Goal: Information Seeking & Learning: Learn about a topic

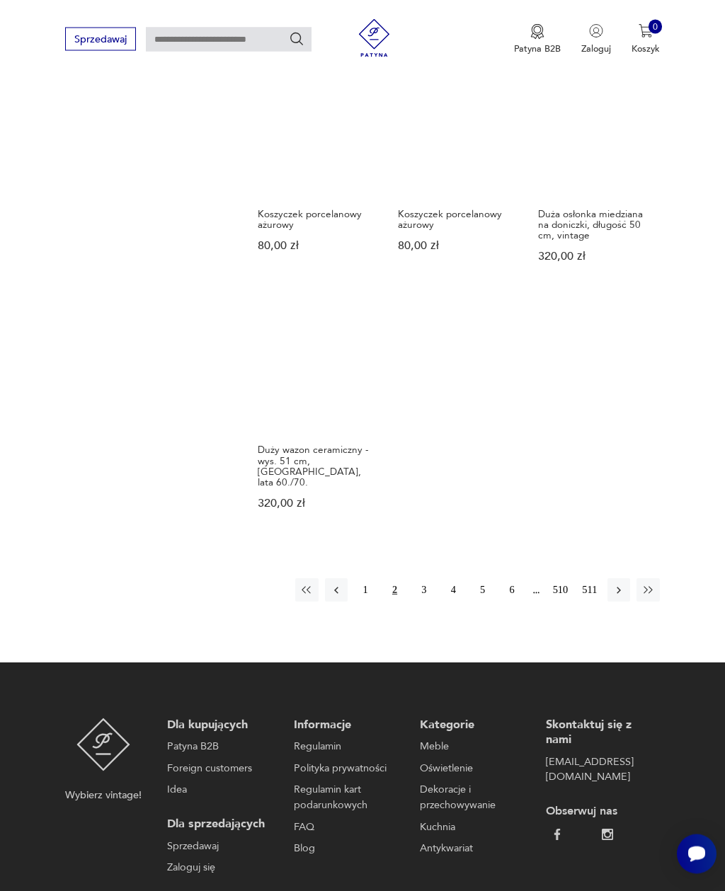
scroll to position [1536, 0]
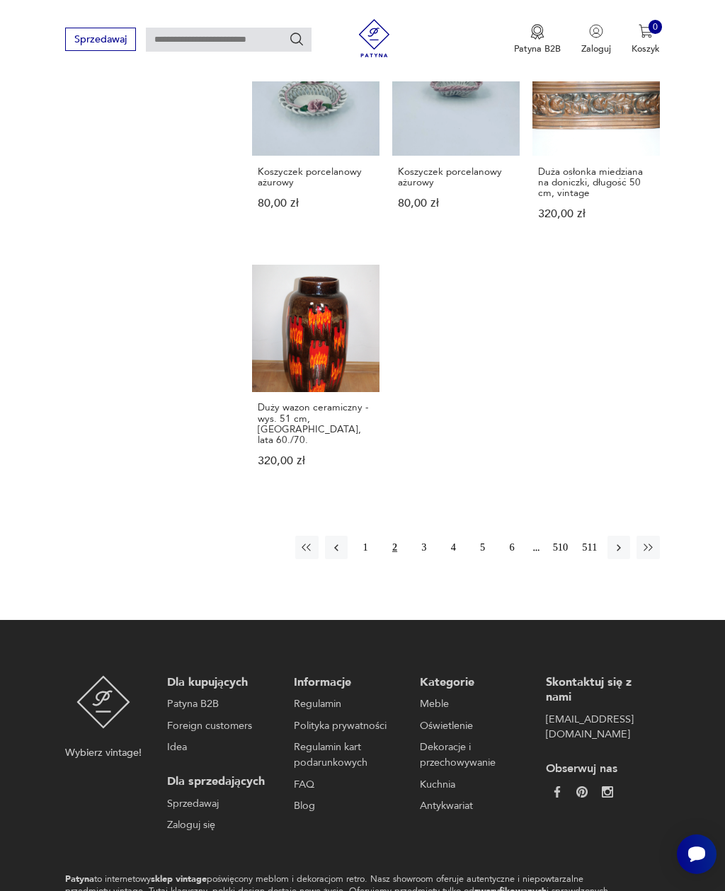
click at [426, 559] on button "3" at bounding box center [424, 547] width 23 height 23
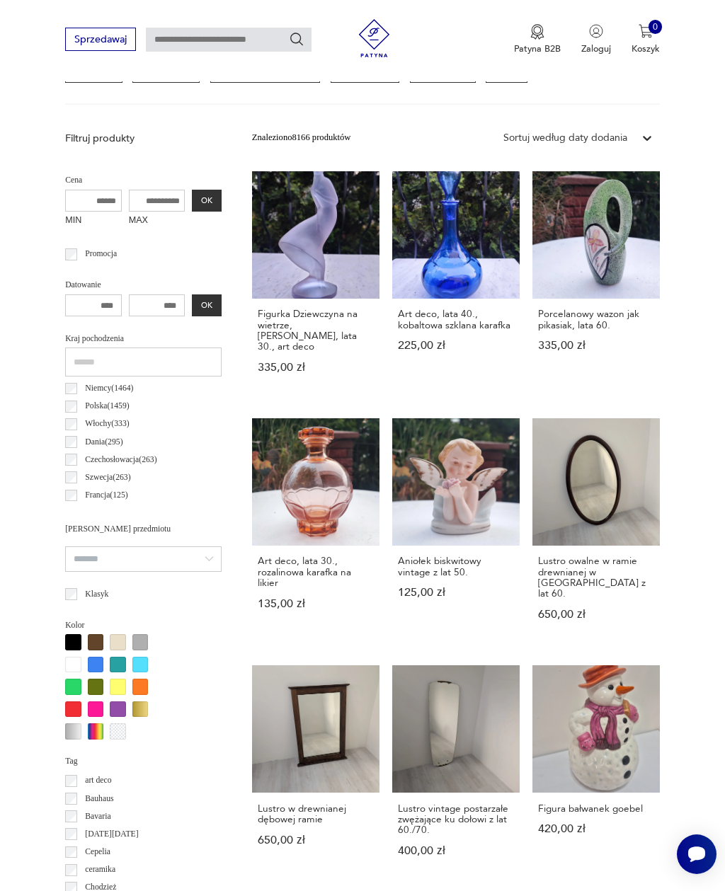
scroll to position [327, 0]
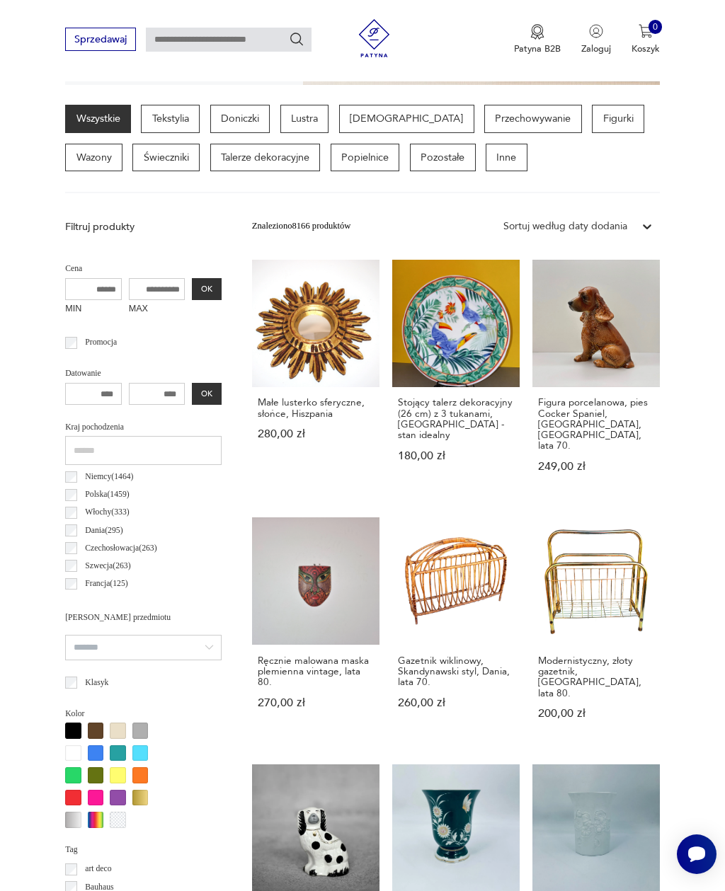
click at [249, 28] on input "text" at bounding box center [229, 40] width 166 height 24
type input "********"
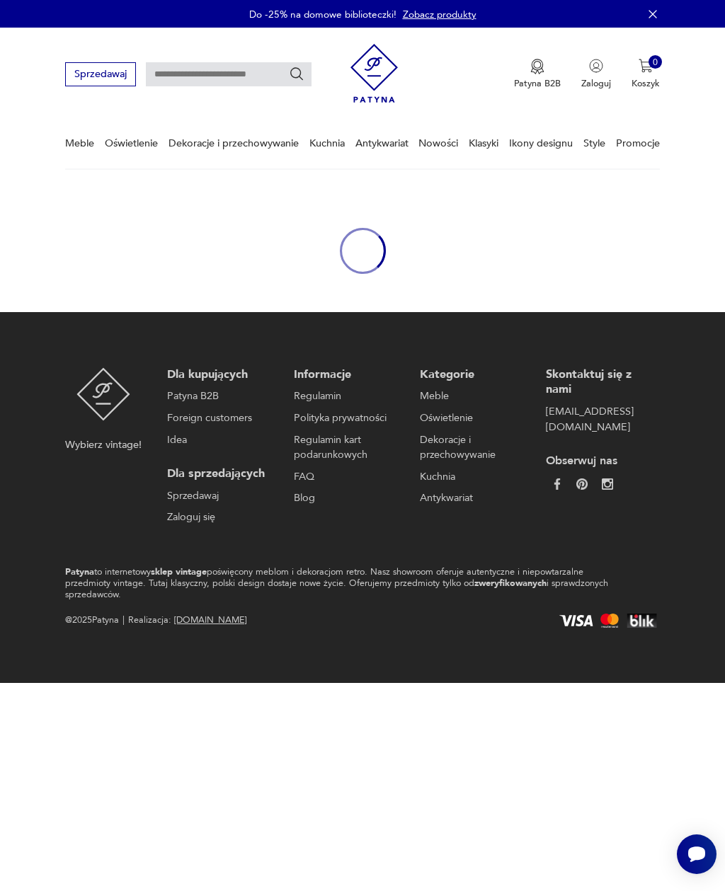
type input "********"
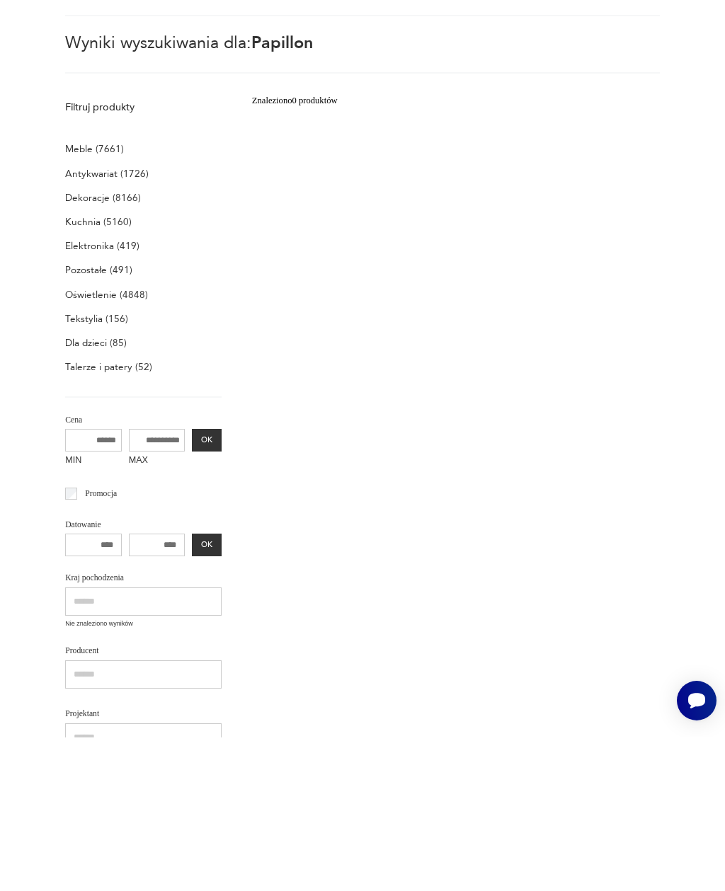
click at [86, 464] on p "Tekstylia (156)" at bounding box center [96, 473] width 63 height 18
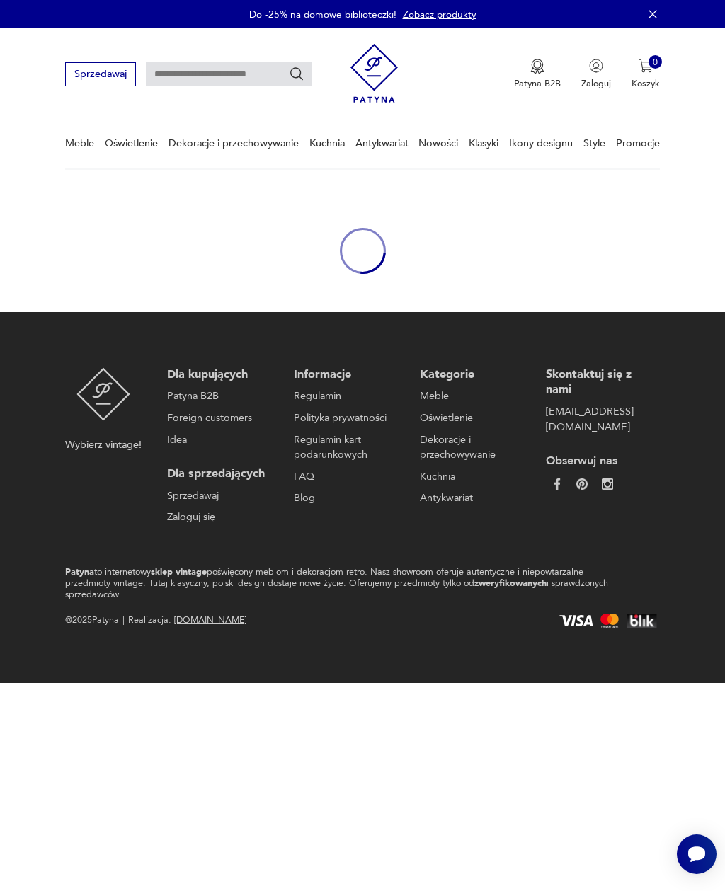
type input "********"
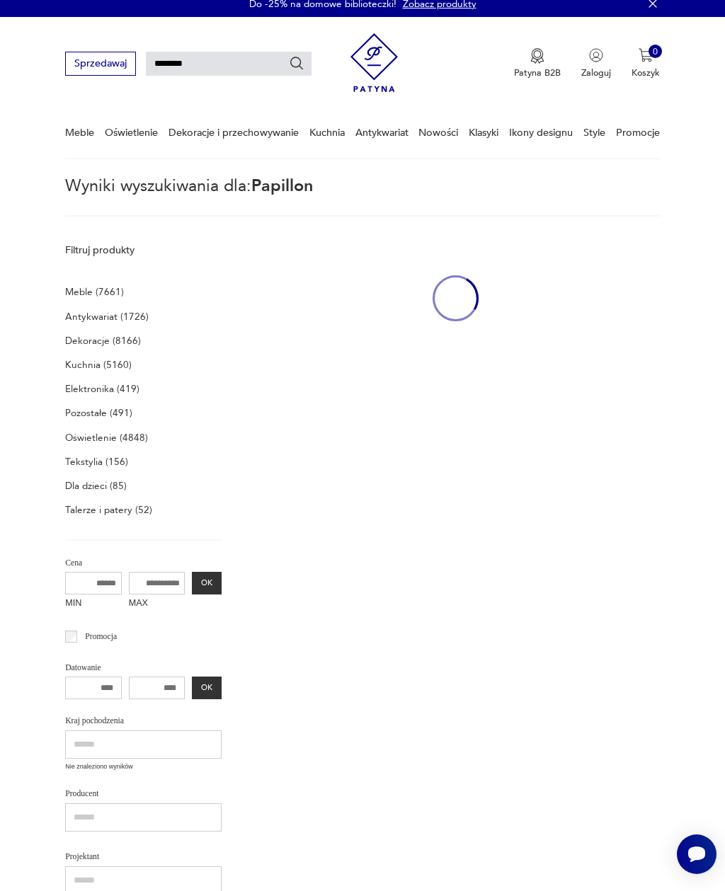
scroll to position [35, 0]
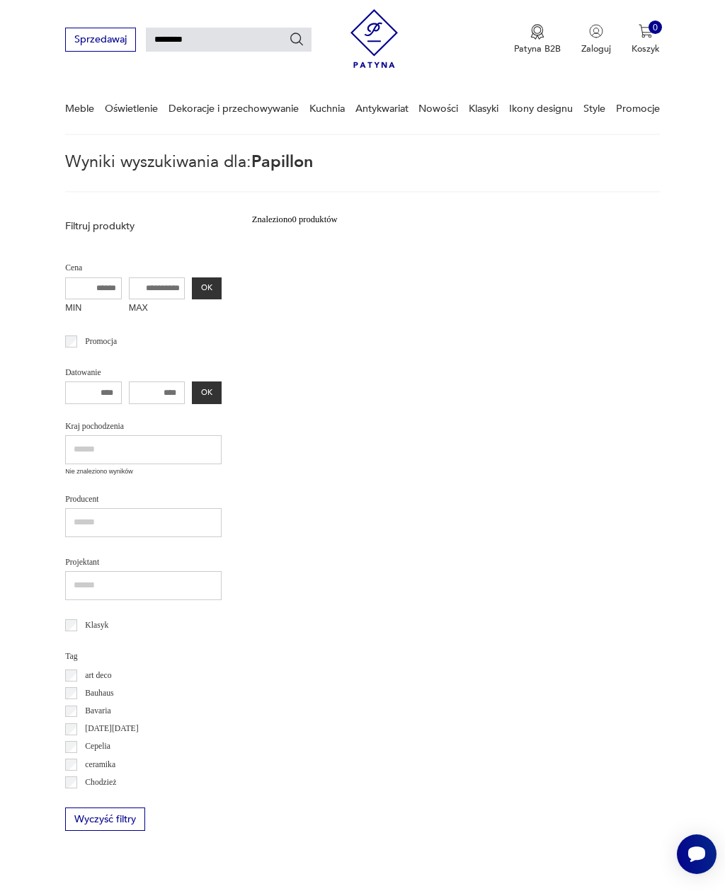
click at [256, 42] on input "********" at bounding box center [229, 40] width 166 height 24
type input "*"
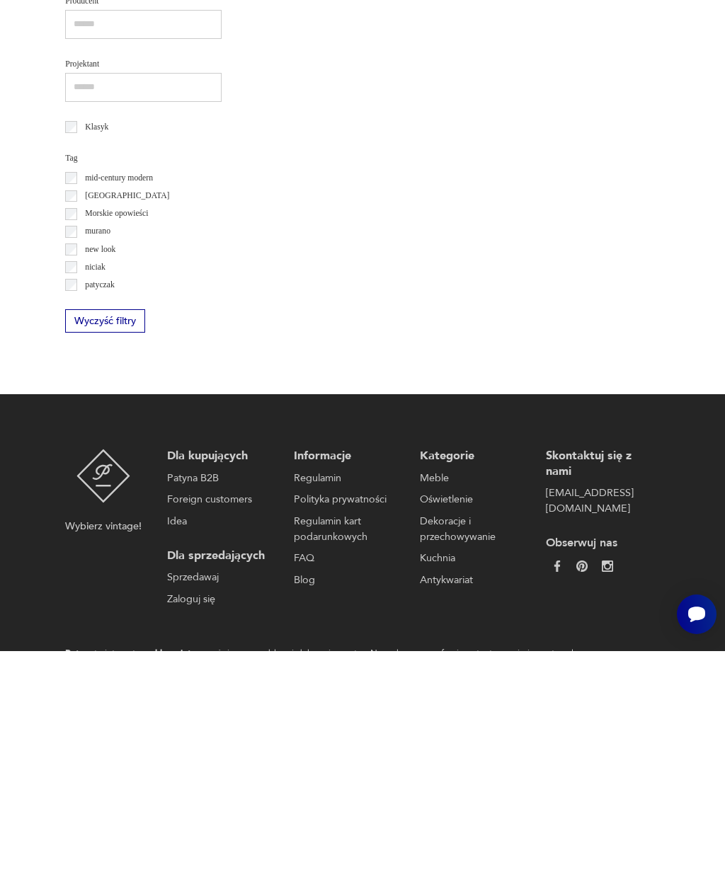
scroll to position [494, 0]
click at [96, 499] on p "niciak" at bounding box center [95, 506] width 21 height 14
type input "********"
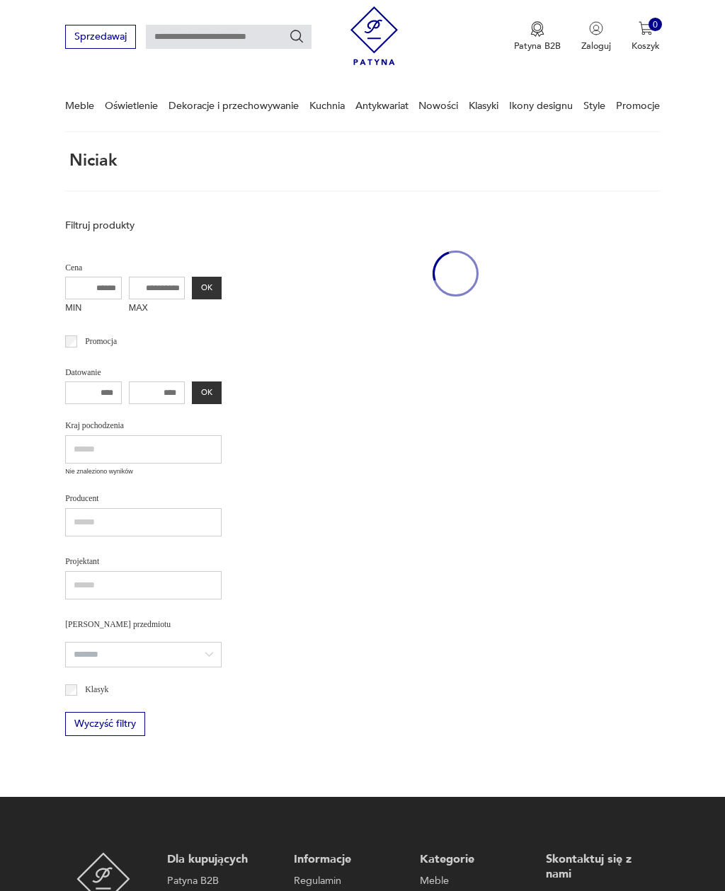
scroll to position [38, 0]
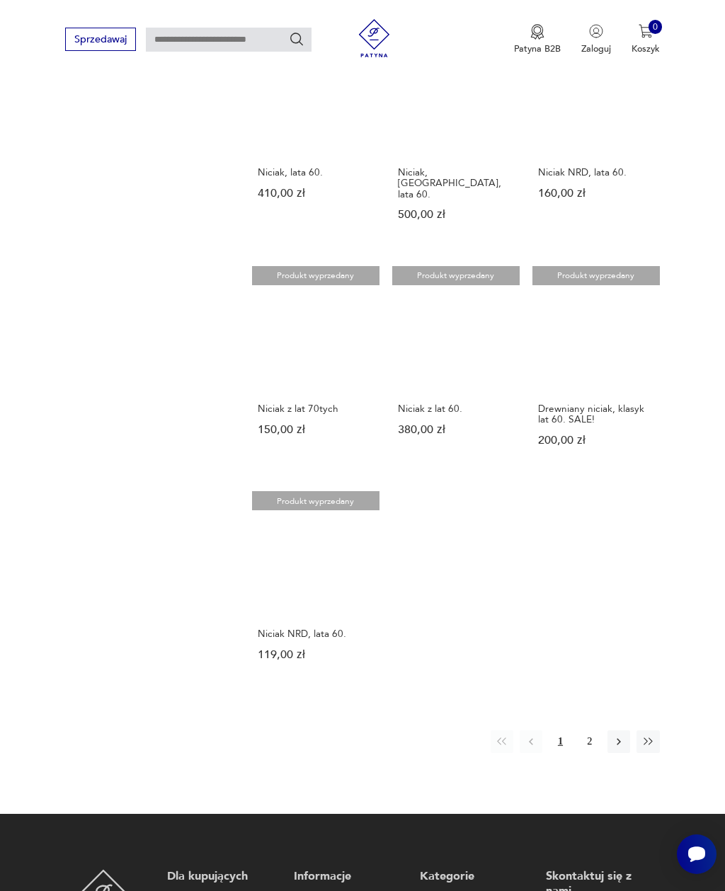
scroll to position [978, 0]
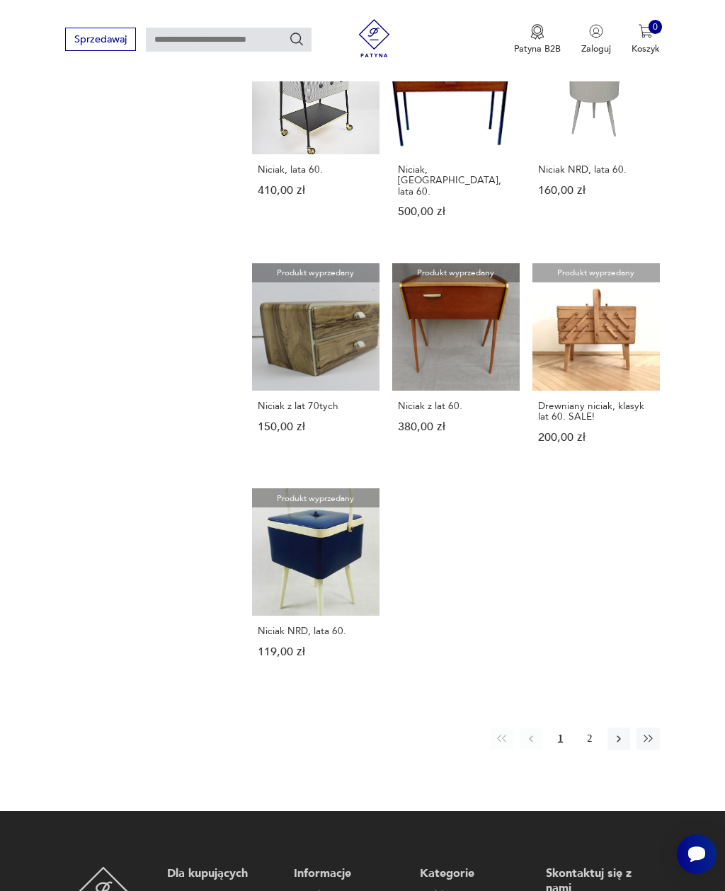
click at [592, 750] on button "2" at bounding box center [589, 739] width 23 height 23
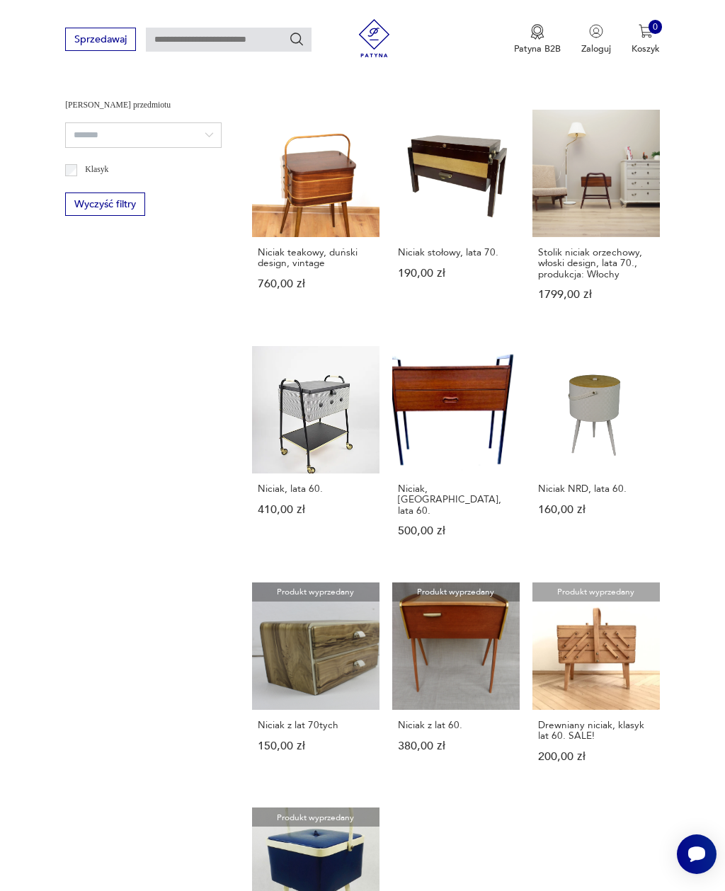
scroll to position [38, 0]
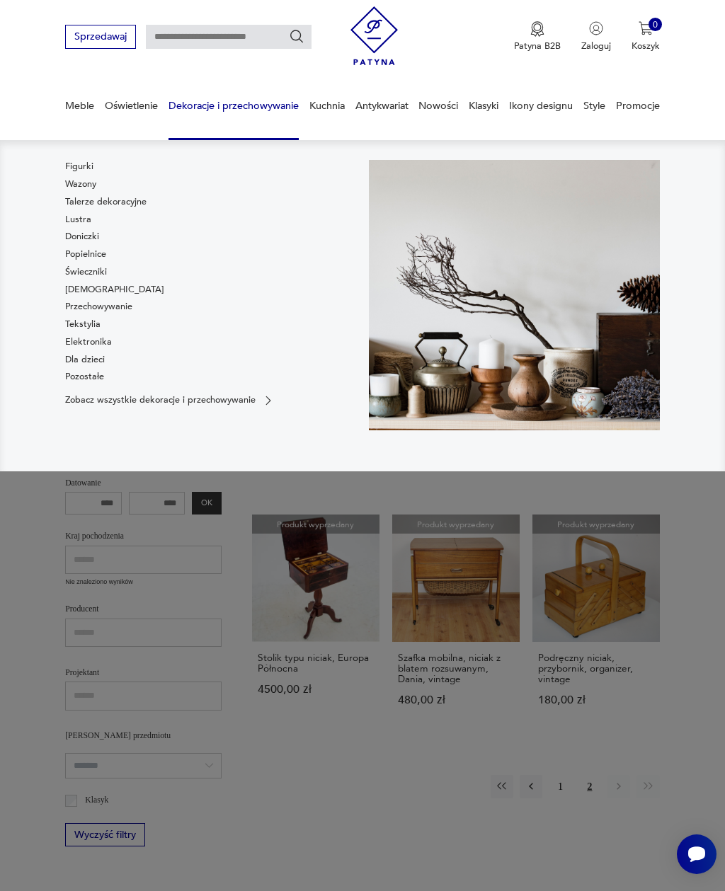
click at [76, 323] on link "Tekstylia" at bounding box center [82, 324] width 35 height 13
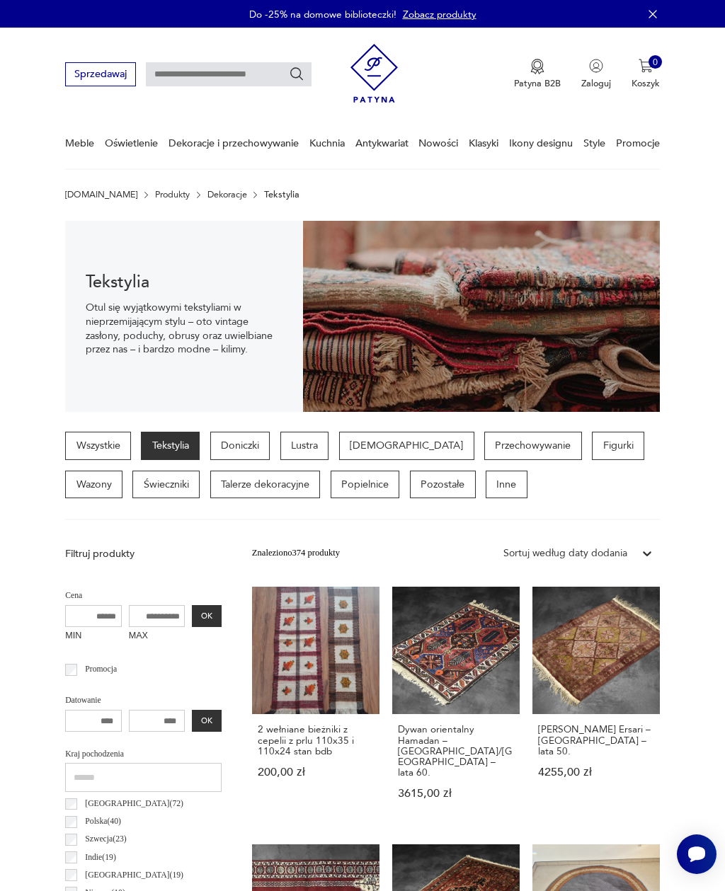
click at [241, 438] on p "Doniczki" at bounding box center [240, 446] width 60 height 28
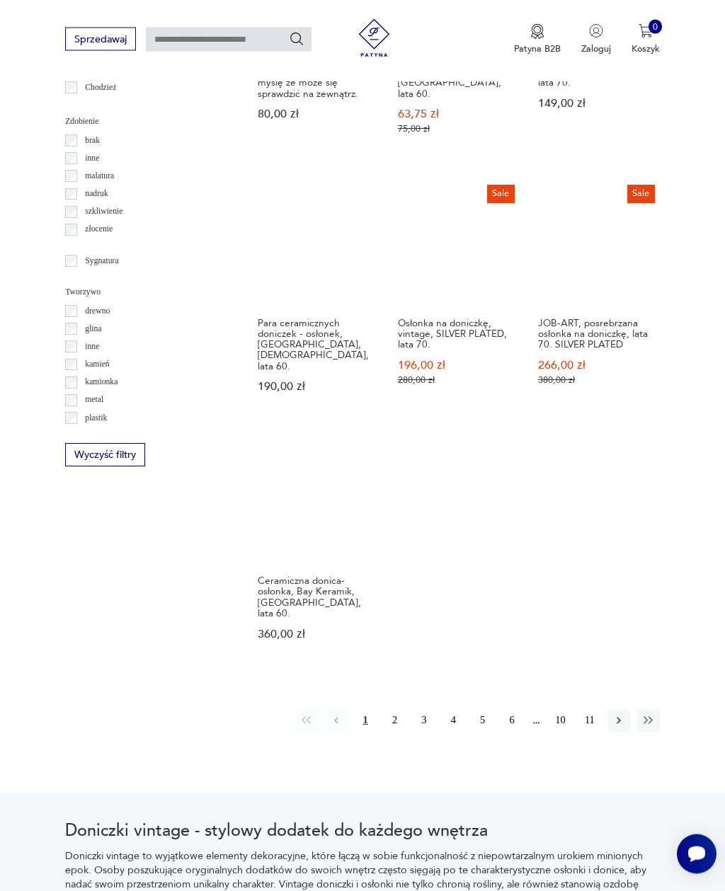
scroll to position [1438, 0]
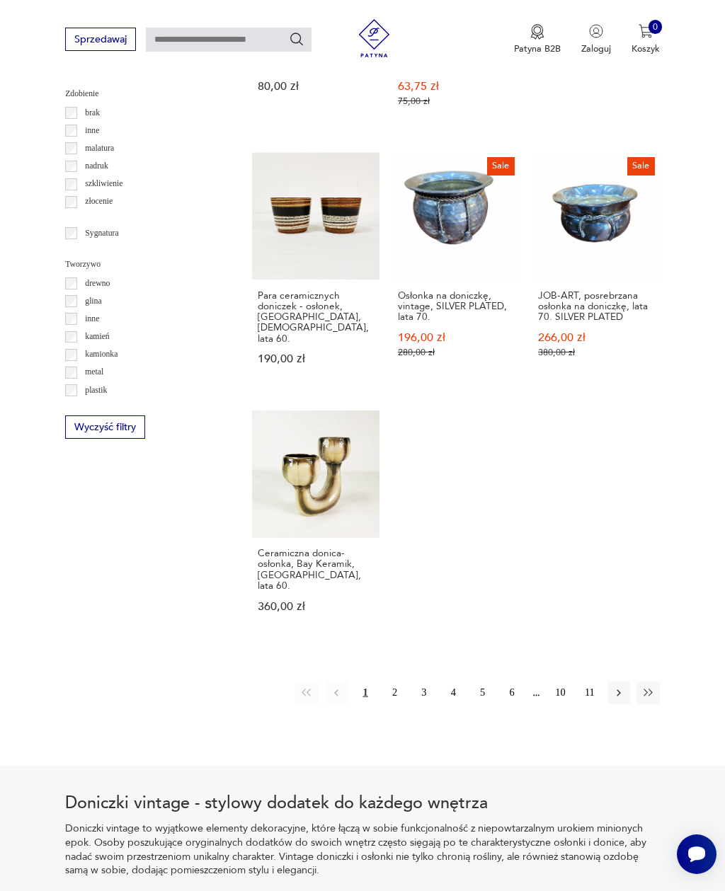
click at [395, 696] on button "2" at bounding box center [394, 693] width 23 height 23
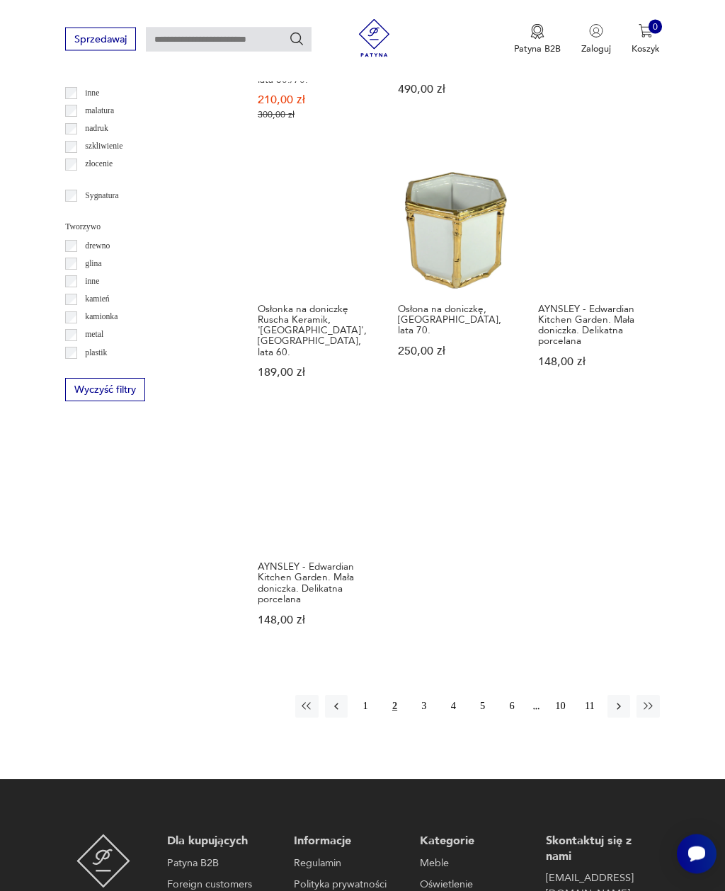
scroll to position [1507, 0]
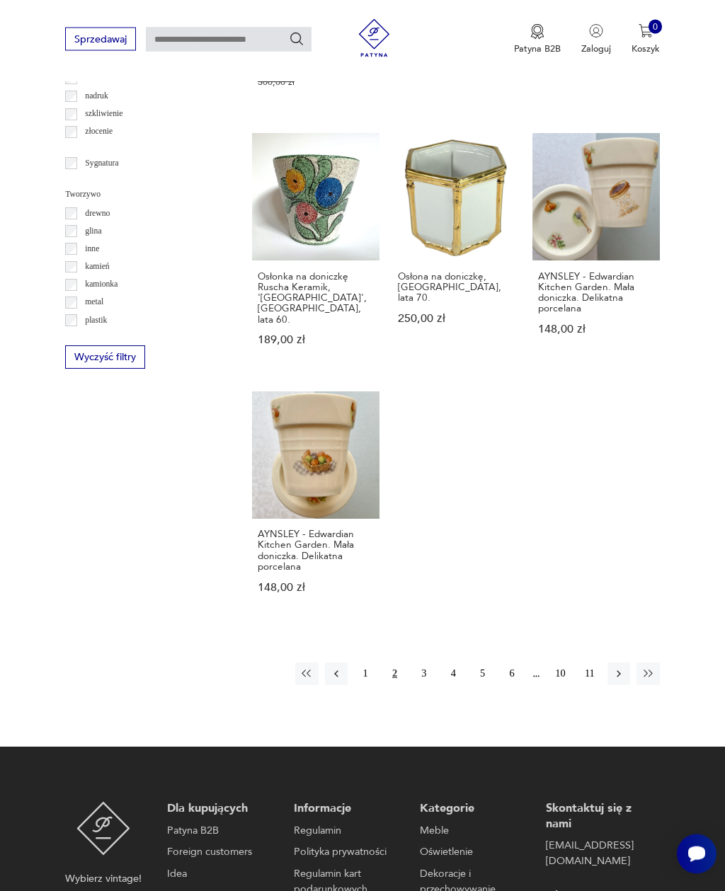
click at [425, 663] on button "3" at bounding box center [424, 674] width 23 height 23
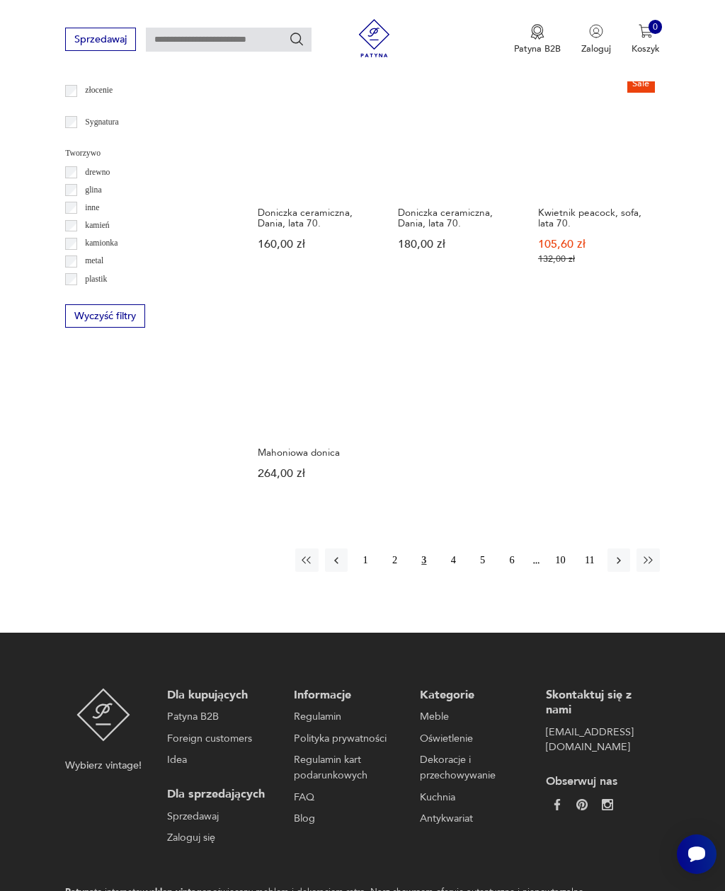
scroll to position [1565, 0]
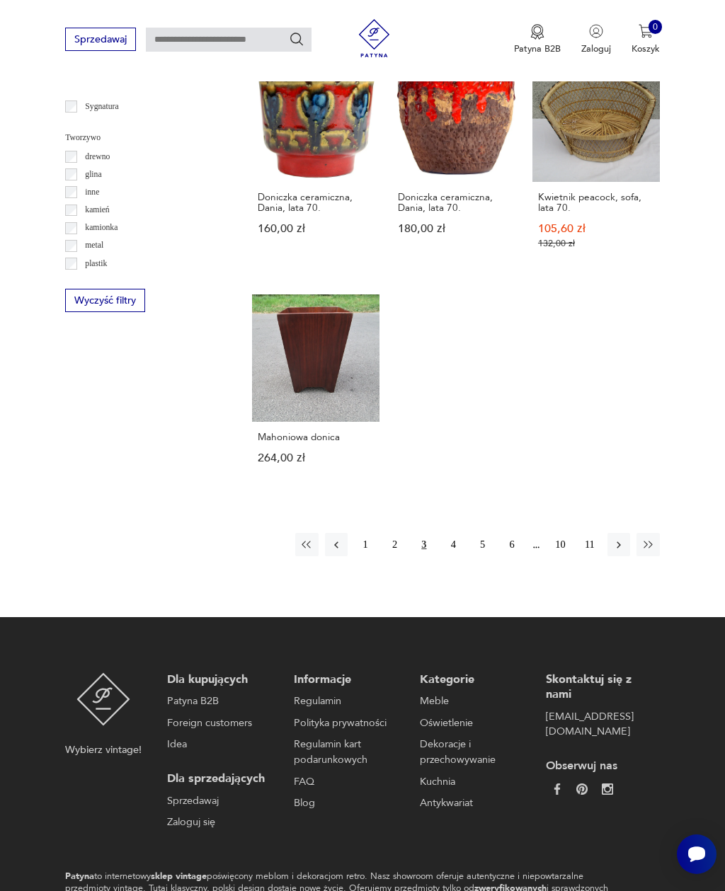
click at [454, 556] on button "4" at bounding box center [453, 544] width 23 height 23
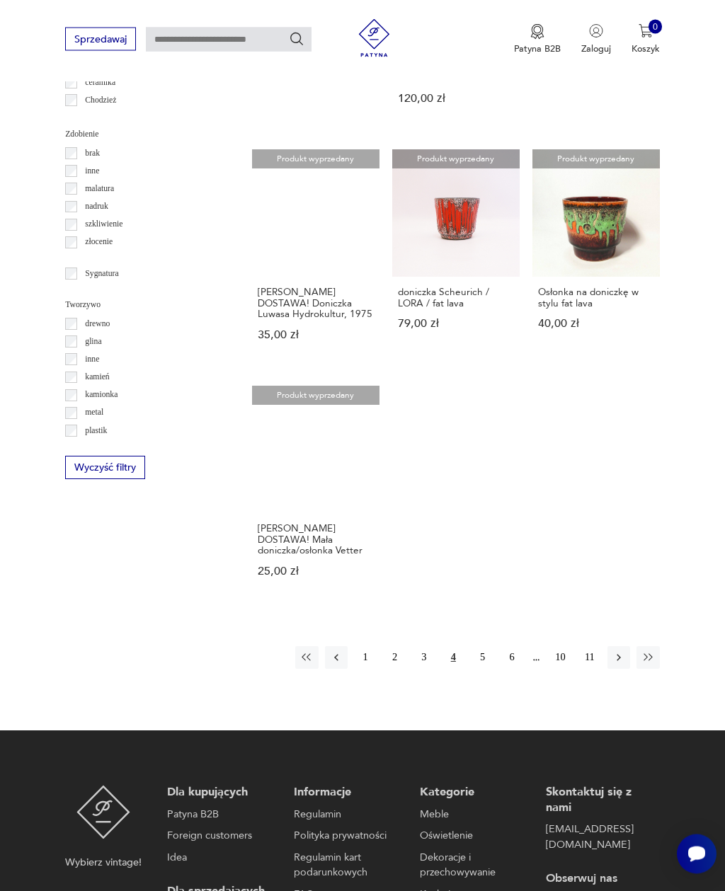
scroll to position [1480, 0]
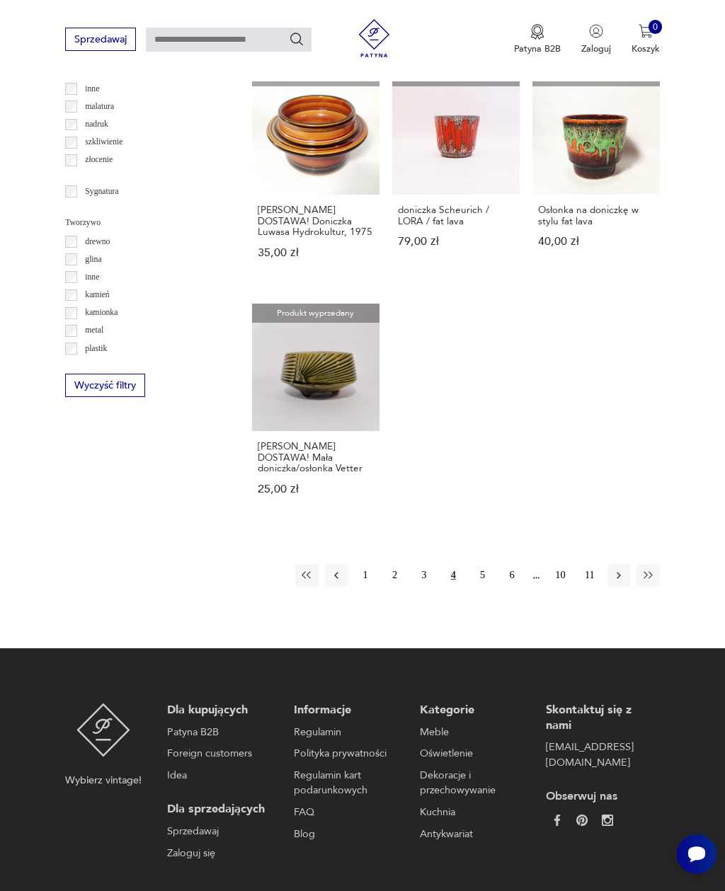
click at [481, 587] on button "5" at bounding box center [483, 575] width 23 height 23
